Goal: Task Accomplishment & Management: Complete application form

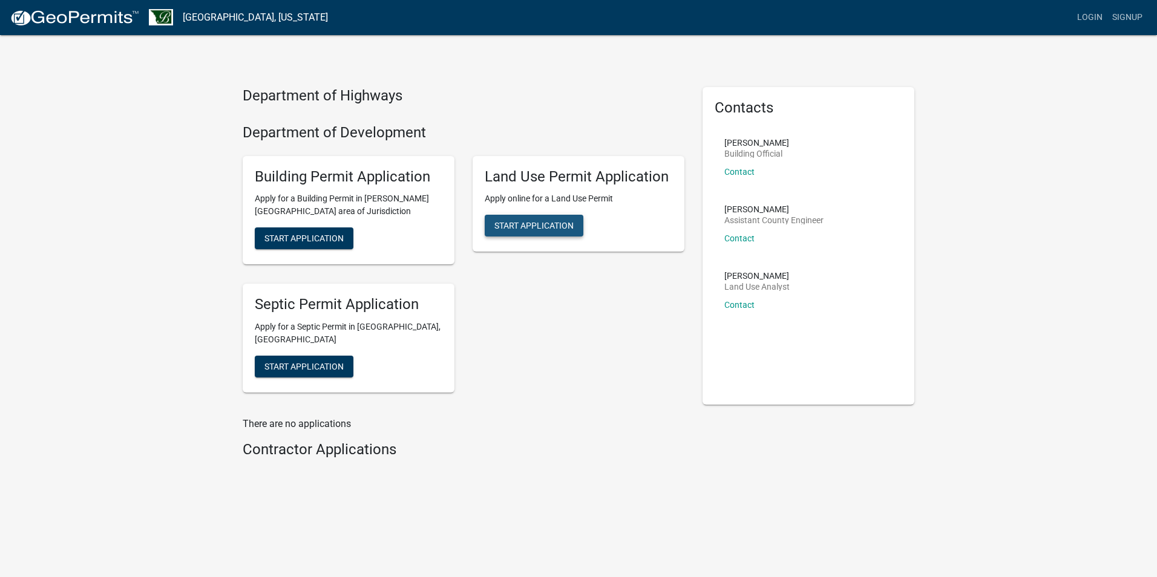
click at [545, 228] on span "Start Application" at bounding box center [533, 226] width 79 height 10
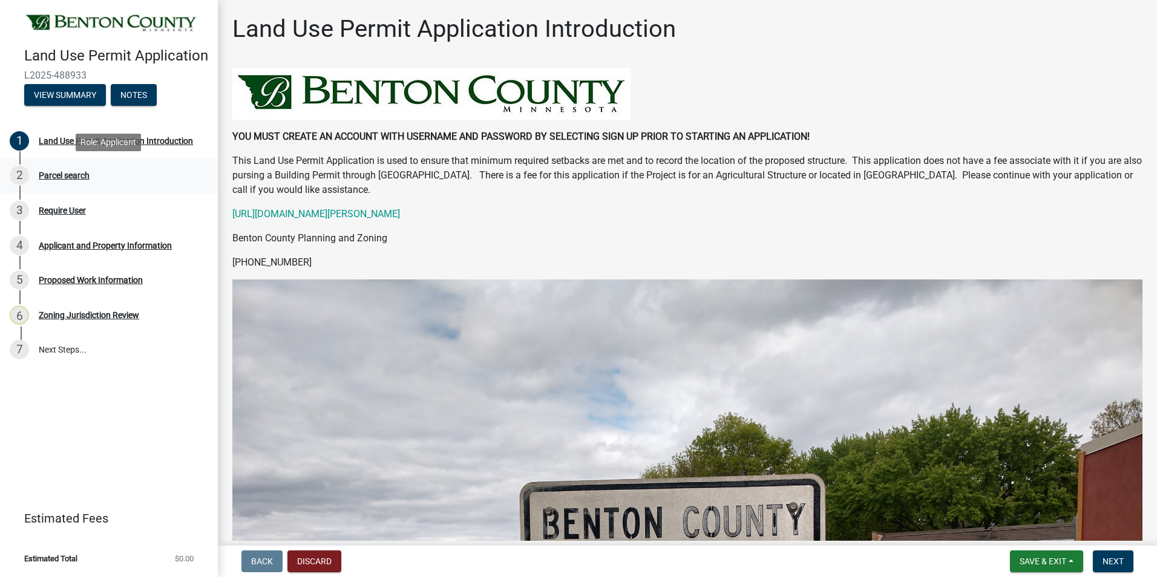
click at [60, 173] on div "Parcel search" at bounding box center [64, 175] width 51 height 8
click at [1118, 560] on span "Next" at bounding box center [1112, 562] width 21 height 10
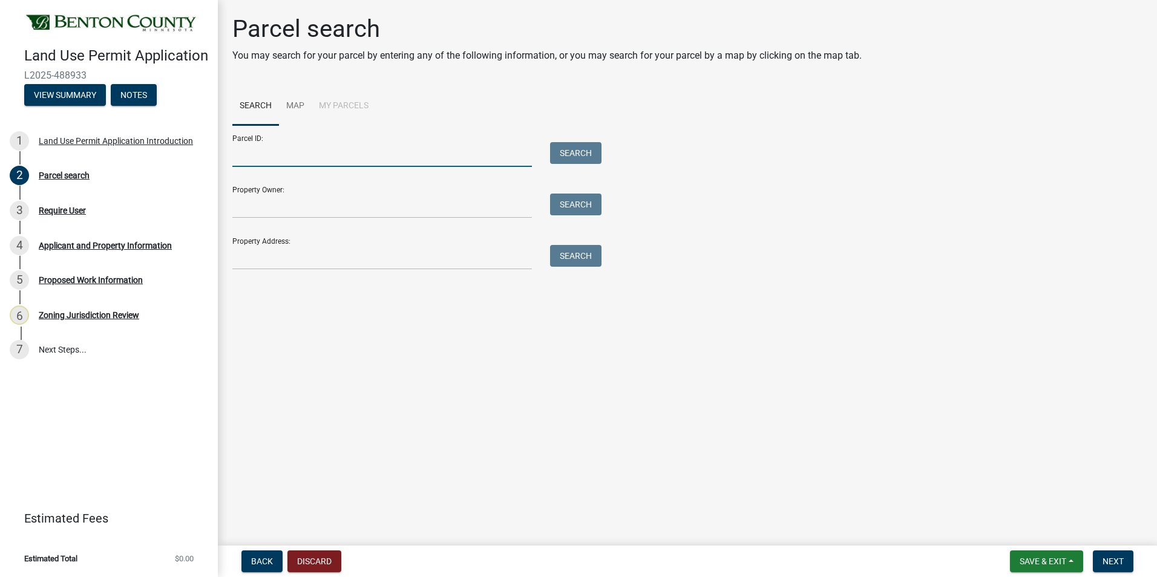
click at [298, 157] on input "Parcel ID:" at bounding box center [381, 154] width 299 height 25
paste input "04.02395.0002"
click at [570, 151] on button "Search" at bounding box center [575, 153] width 51 height 22
click at [247, 154] on input "04.02395.0002" at bounding box center [381, 154] width 299 height 25
type input "040023950002"
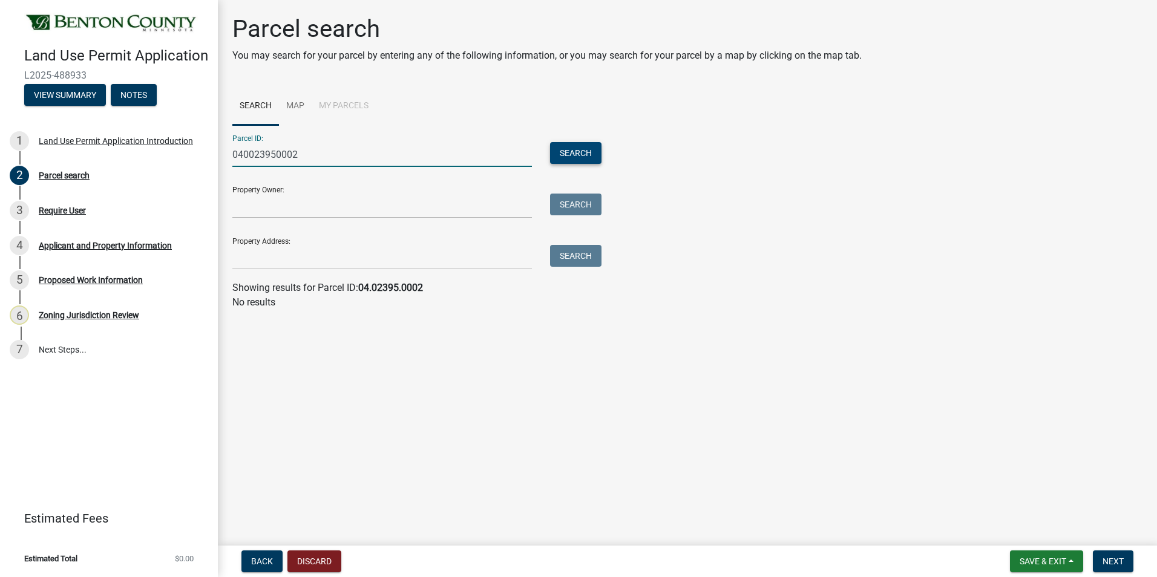
click at [572, 154] on button "Search" at bounding box center [575, 153] width 51 height 22
click at [578, 152] on button "Search" at bounding box center [575, 153] width 51 height 22
drag, startPoint x: 324, startPoint y: 163, endPoint x: 189, endPoint y: 163, distance: 135.5
click at [189, 163] on div "Land Use Permit Application L2025-488933 View Summary Notes 1 Land Use Permit A…" at bounding box center [578, 288] width 1157 height 577
click at [295, 99] on link "Map" at bounding box center [295, 106] width 33 height 39
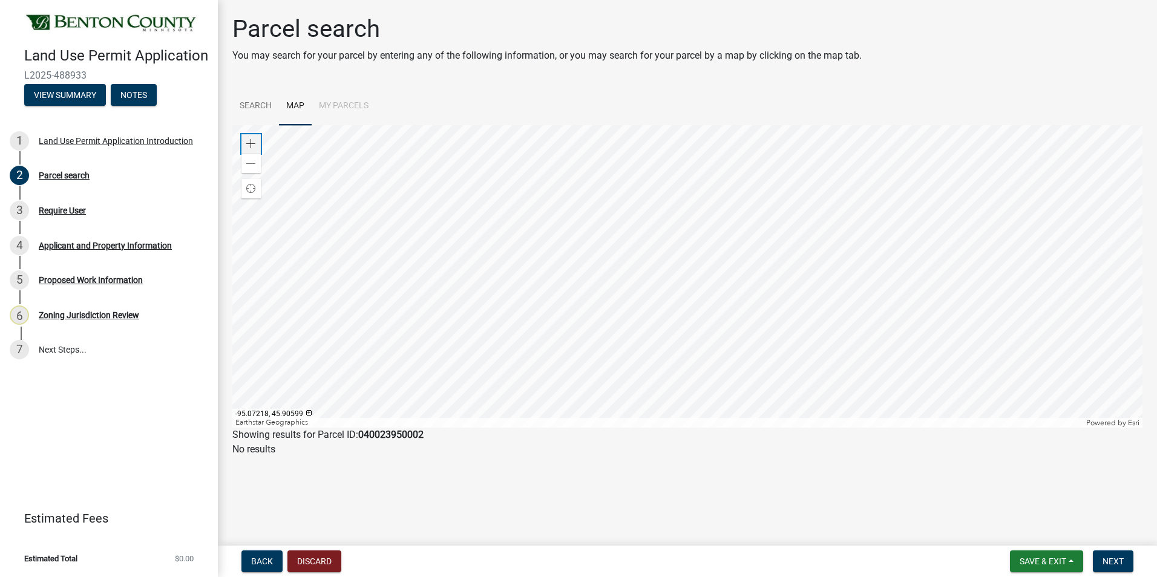
click at [252, 139] on span at bounding box center [251, 144] width 10 height 10
click at [253, 139] on span at bounding box center [251, 144] width 10 height 10
click at [517, 282] on div at bounding box center [687, 276] width 910 height 302
click at [457, 271] on div at bounding box center [687, 276] width 910 height 302
click at [575, 428] on div at bounding box center [687, 276] width 910 height 302
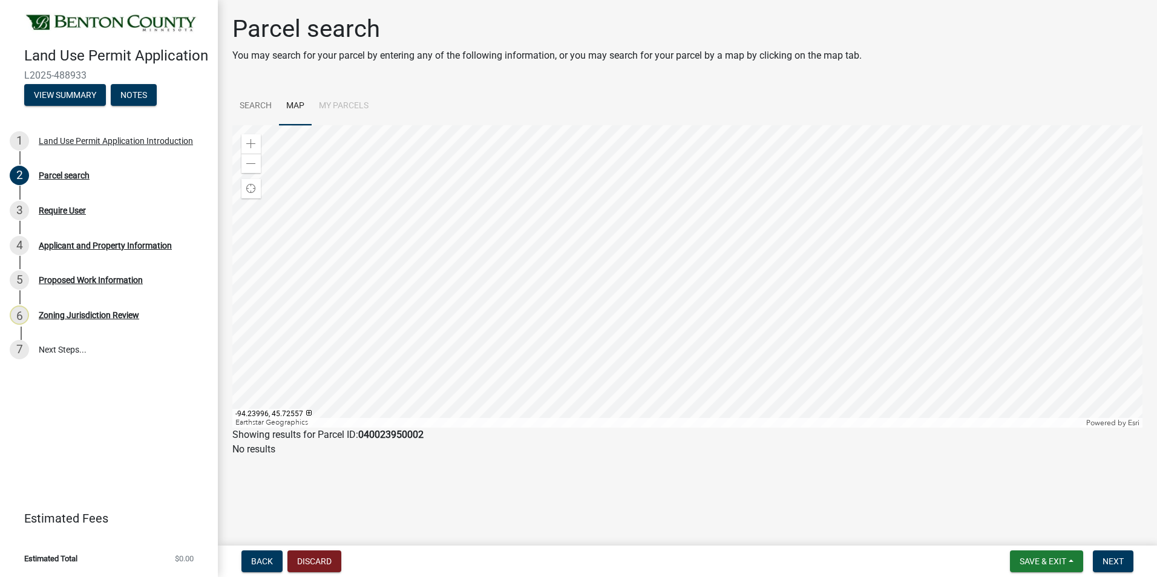
click at [448, 154] on div at bounding box center [687, 276] width 910 height 302
click at [252, 142] on span at bounding box center [251, 144] width 10 height 10
click at [892, 322] on div at bounding box center [687, 276] width 910 height 302
click at [524, 256] on div at bounding box center [687, 276] width 910 height 302
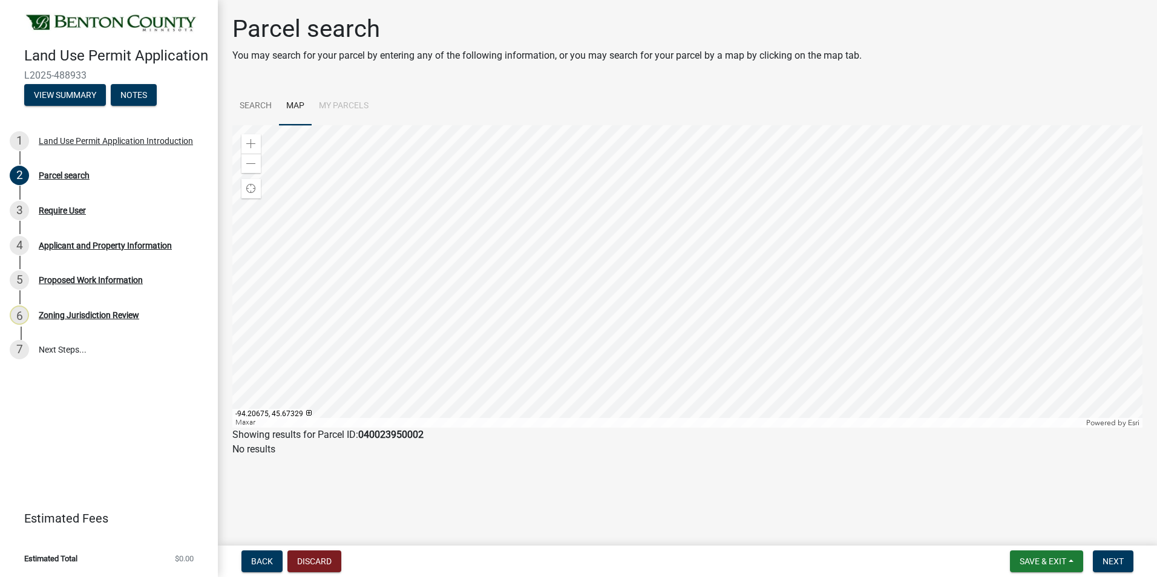
click at [540, 428] on div at bounding box center [687, 276] width 910 height 302
click at [483, 399] on div at bounding box center [687, 276] width 910 height 302
click at [489, 279] on div at bounding box center [687, 276] width 910 height 302
click at [253, 139] on span at bounding box center [251, 144] width 10 height 10
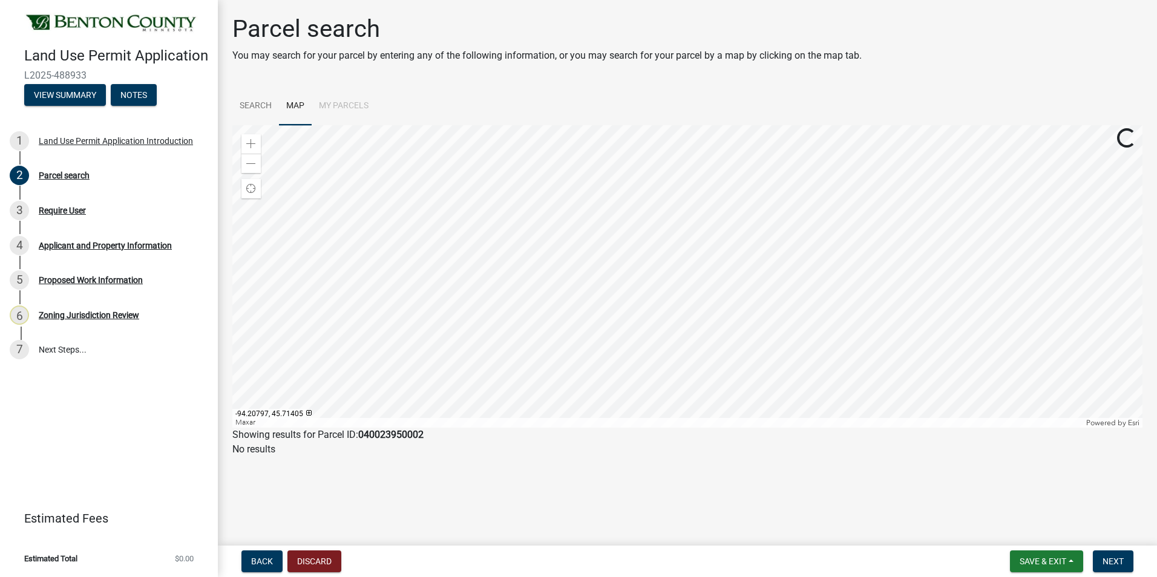
click at [863, 240] on div at bounding box center [687, 276] width 910 height 302
click at [540, 394] on div at bounding box center [687, 276] width 910 height 302
click at [252, 142] on span at bounding box center [251, 144] width 10 height 10
click at [644, 367] on div at bounding box center [687, 276] width 910 height 302
click at [550, 218] on div at bounding box center [687, 276] width 910 height 302
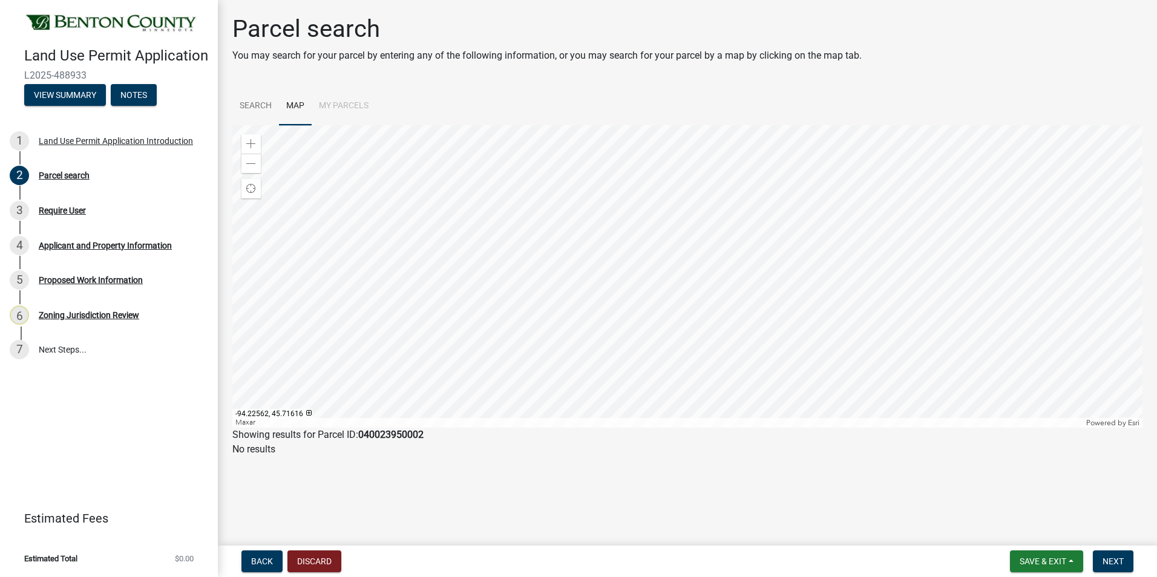
click at [543, 330] on div at bounding box center [687, 276] width 910 height 302
click at [252, 140] on span at bounding box center [251, 144] width 10 height 10
click at [518, 336] on div at bounding box center [687, 276] width 910 height 302
click at [249, 138] on div "Zoom in" at bounding box center [250, 143] width 19 height 19
click at [607, 288] on div at bounding box center [687, 276] width 910 height 302
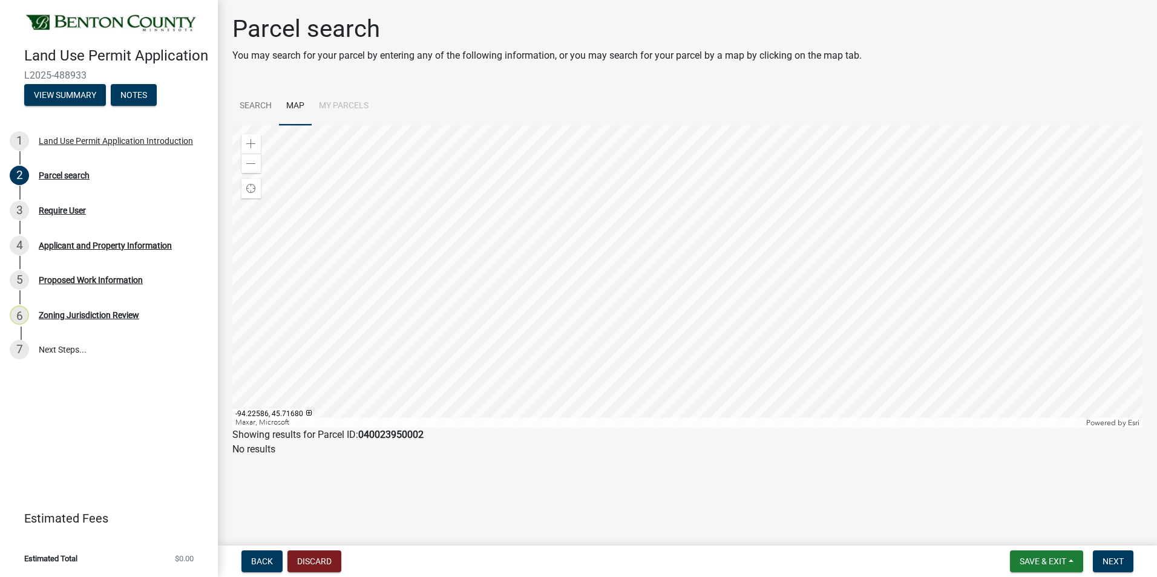
click at [598, 315] on div at bounding box center [687, 276] width 910 height 302
click at [659, 260] on div at bounding box center [687, 276] width 910 height 302
click at [247, 162] on span at bounding box center [251, 164] width 10 height 10
click at [679, 277] on div at bounding box center [687, 276] width 910 height 302
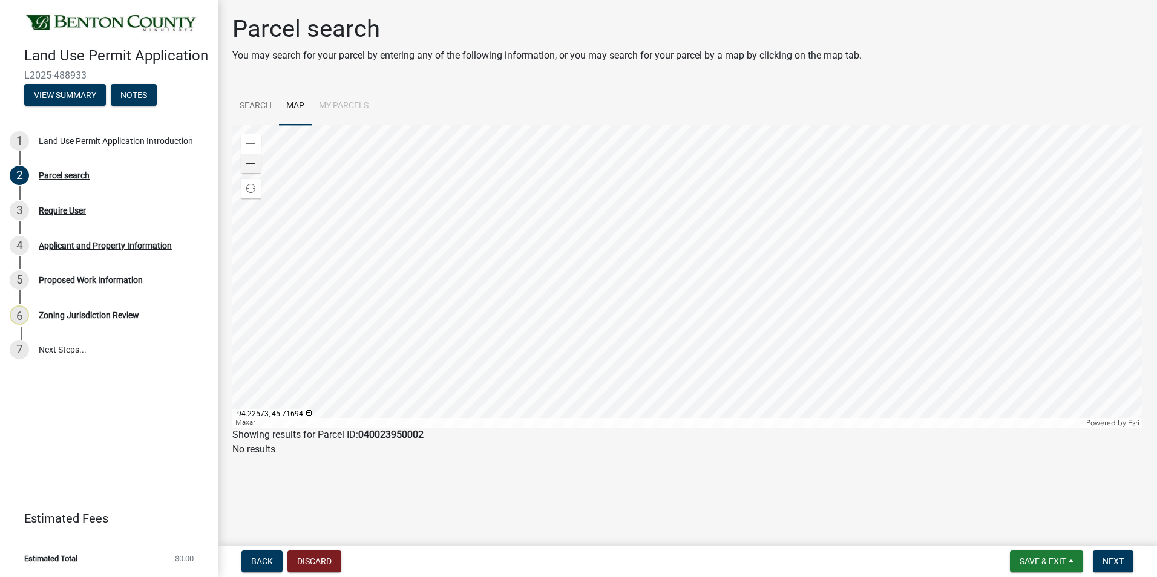
click at [661, 282] on div at bounding box center [687, 276] width 910 height 302
